Goal: Task Accomplishment & Management: Manage account settings

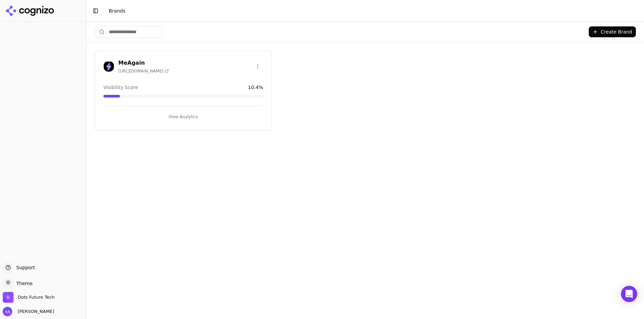
click at [174, 75] on div "MeAgain [URL][DOMAIN_NAME] Visibility Score 10.4 % View Analytics" at bounding box center [183, 91] width 177 height 80
click at [127, 66] on div "MeAgain [URL][DOMAIN_NAME]" at bounding box center [143, 66] width 51 height 15
click at [127, 61] on h3 "MeAgain" at bounding box center [143, 63] width 51 height 8
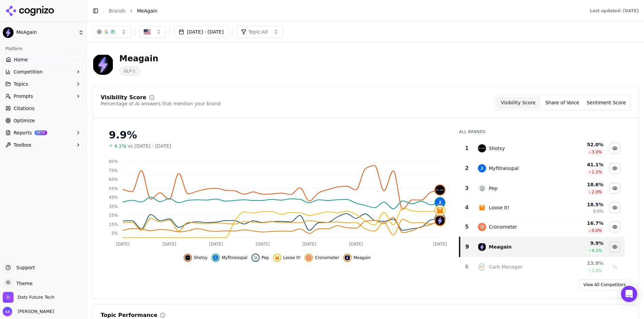
click at [220, 40] on div "[DATE] - [DATE] Topic: All" at bounding box center [365, 32] width 557 height 20
click at [222, 36] on button "[DATE] - [DATE]" at bounding box center [201, 32] width 54 height 12
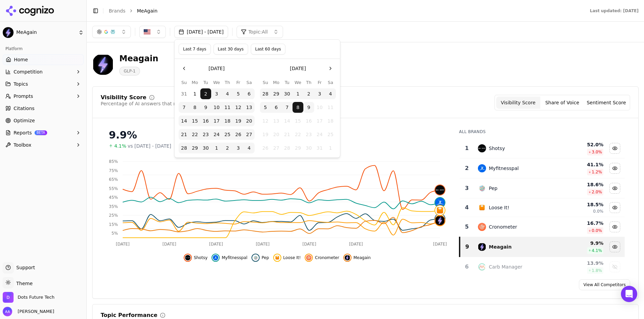
click at [306, 107] on button "9" at bounding box center [308, 107] width 11 height 11
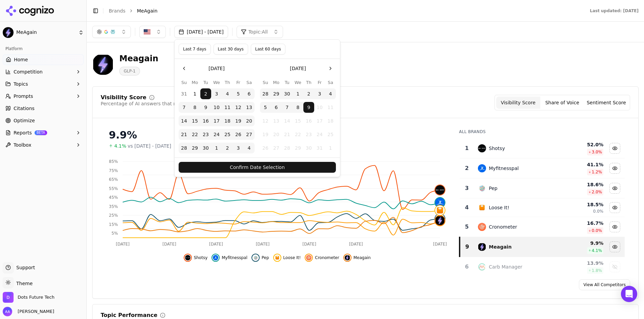
click at [292, 170] on button "Confirm Date Selection" at bounding box center [257, 167] width 157 height 11
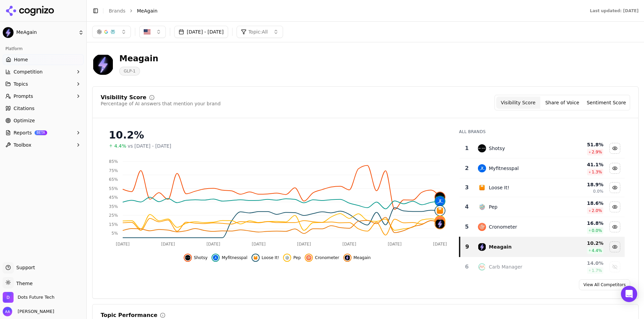
click at [228, 29] on button "[DATE] - [DATE]" at bounding box center [201, 32] width 54 height 12
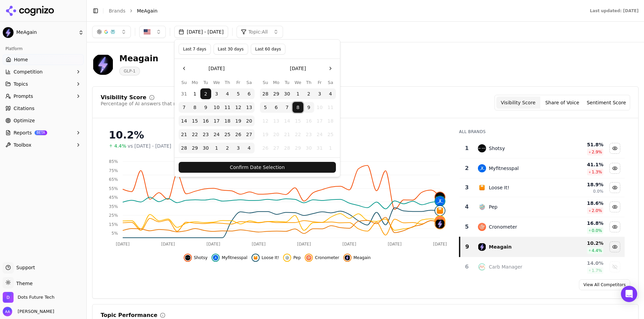
click at [290, 168] on button "Confirm Date Selection" at bounding box center [257, 167] width 157 height 11
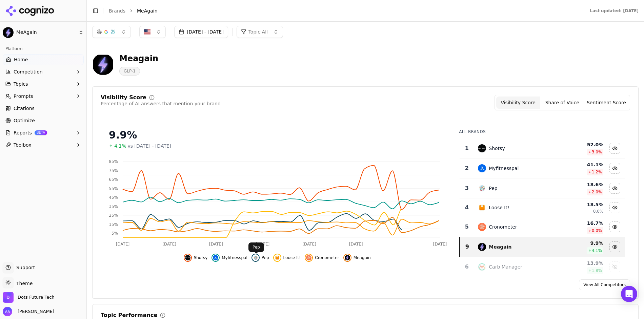
click at [243, 257] on span "Myfitnesspal" at bounding box center [235, 257] width 26 height 5
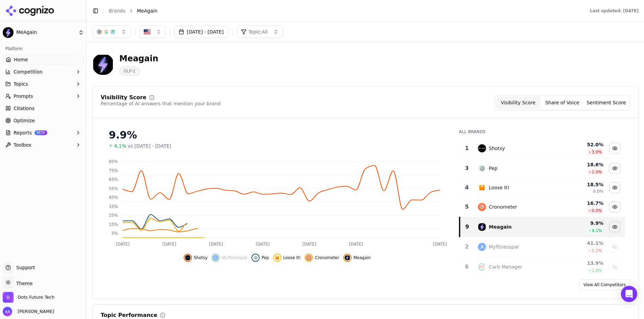
click at [266, 256] on span "Pep" at bounding box center [265, 257] width 7 height 5
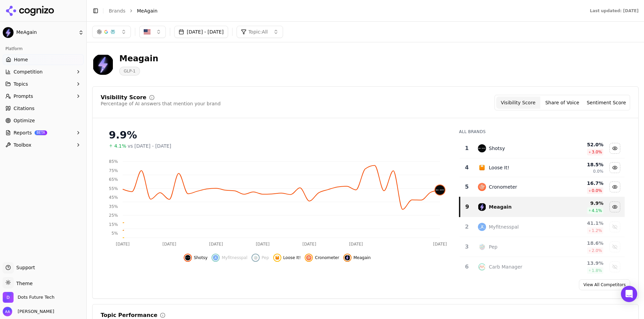
click at [292, 257] on span "Loose It!" at bounding box center [292, 257] width 18 height 5
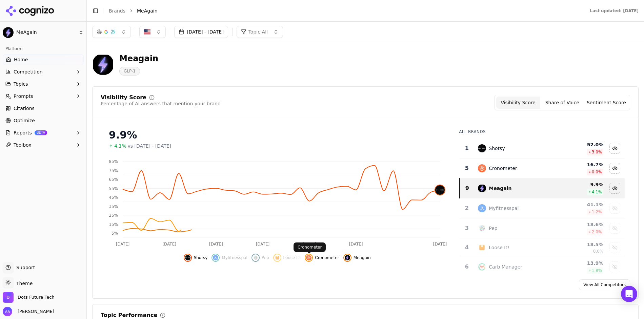
click at [313, 257] on button "Cronometer" at bounding box center [322, 258] width 34 height 8
